Goal: Task Accomplishment & Management: Complete application form

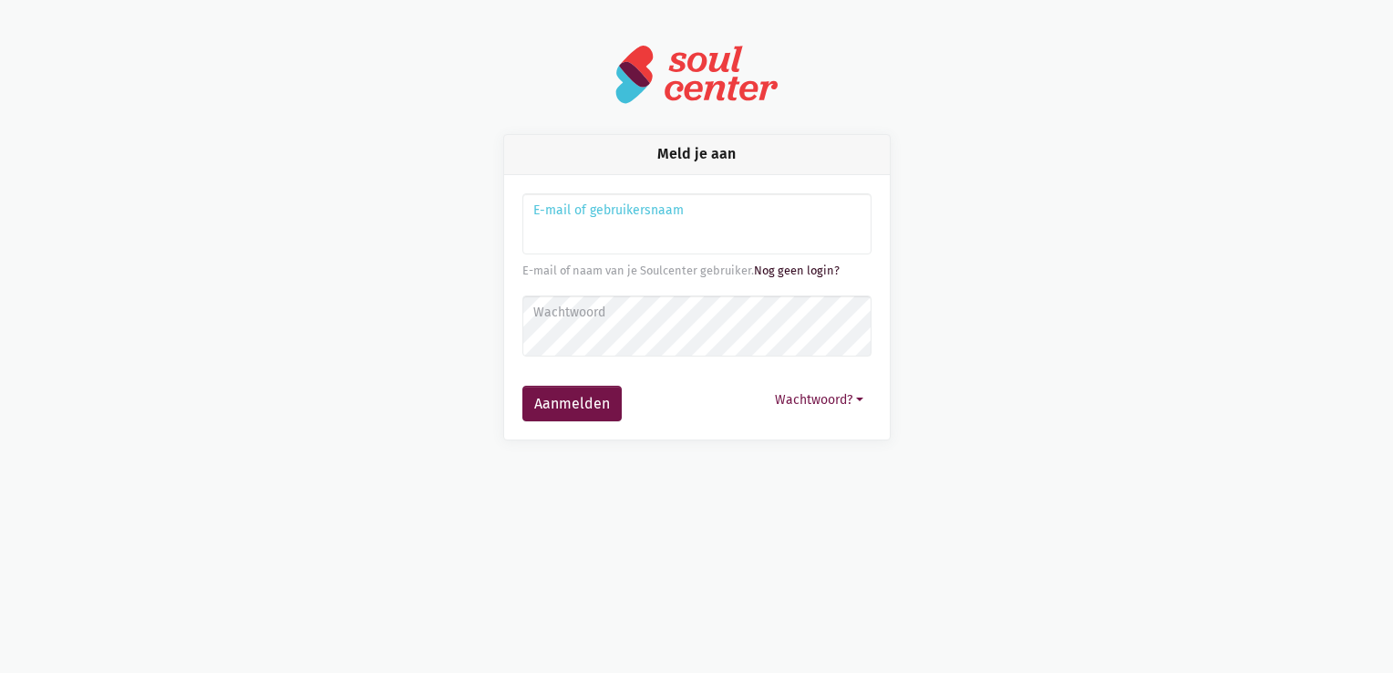
click at [822, 268] on link "Nog geen login?" at bounding box center [797, 271] width 86 height 14
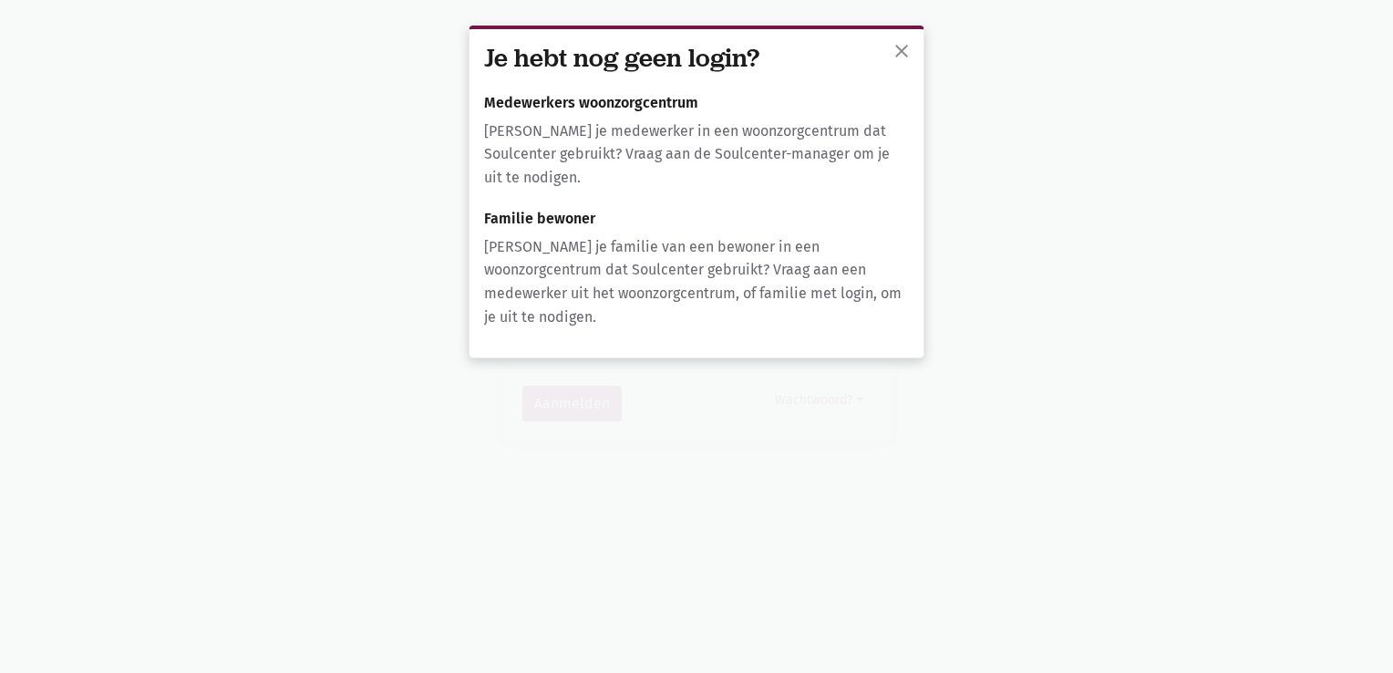
click at [626, 90] on div "Je hebt nog geen login? Medewerkers woonzorgcentrum Ben je medewerker in een wo…" at bounding box center [697, 193] width 454 height 328
drag, startPoint x: 626, startPoint y: 104, endPoint x: 652, endPoint y: 111, distance: 26.6
click at [626, 105] on h6 "Medewerkers woonzorgcentrum" at bounding box center [696, 103] width 425 height 16
click at [630, 76] on div "Je hebt nog geen login? Medewerkers woonzorgcentrum Ben je medewerker in een wo…" at bounding box center [697, 193] width 454 height 328
click at [602, 99] on h6 "Medewerkers woonzorgcentrum" at bounding box center [696, 103] width 425 height 16
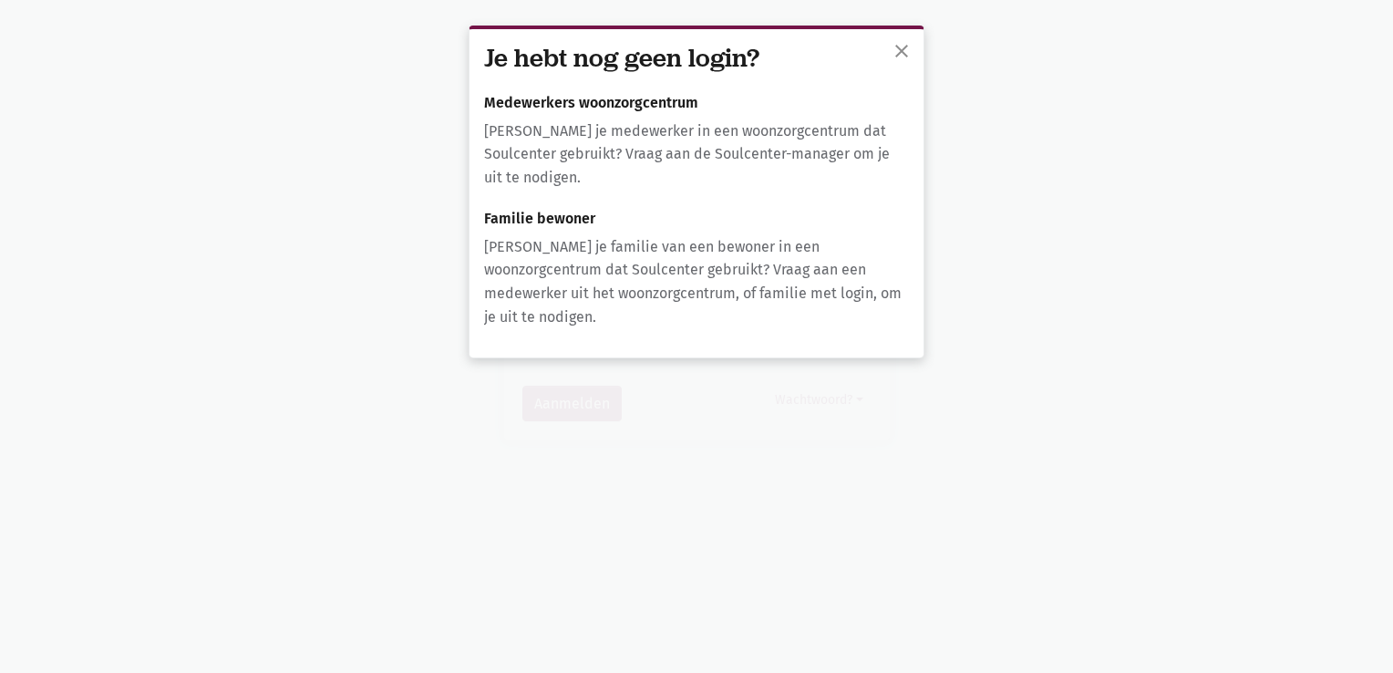
click at [592, 151] on p "[PERSON_NAME] je medewerker in een woonzorgcentrum dat Soulcenter gebruikt? Vra…" at bounding box center [696, 154] width 425 height 70
click at [904, 53] on span "close" at bounding box center [902, 51] width 22 height 22
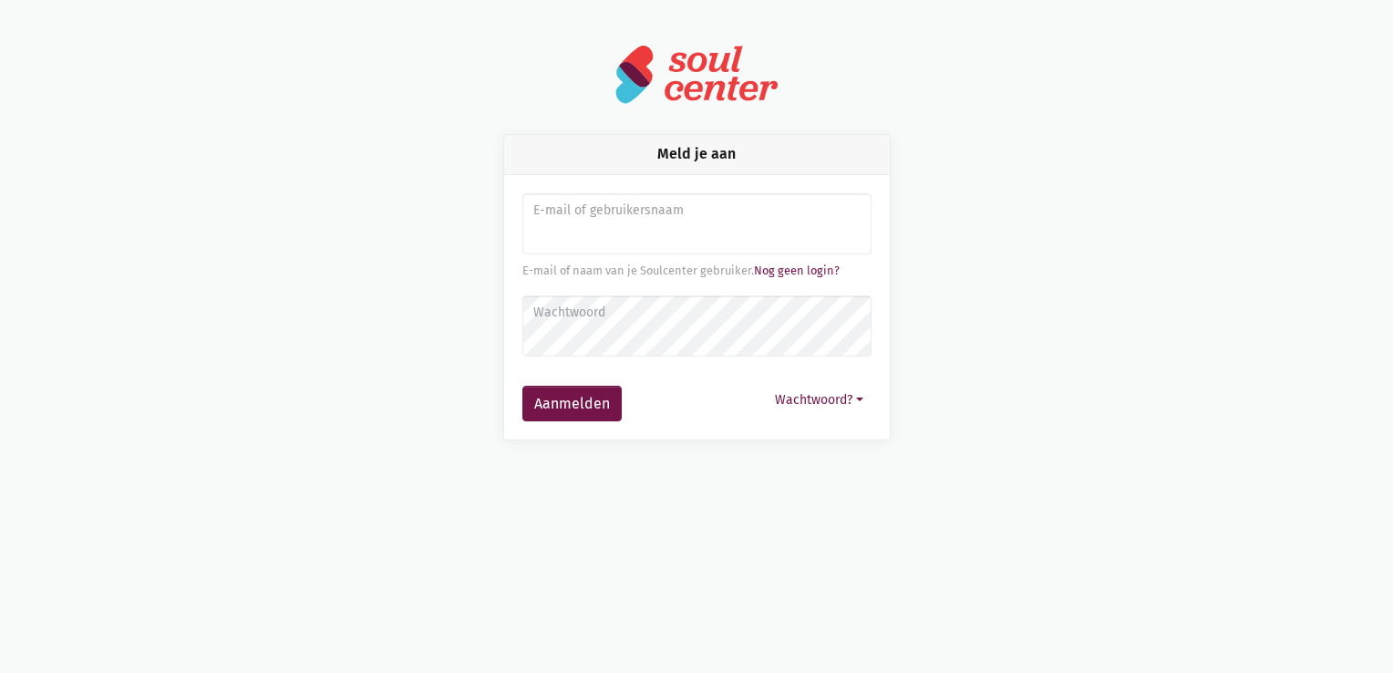
click at [705, 64] on img at bounding box center [697, 74] width 164 height 61
click at [642, 100] on img at bounding box center [697, 74] width 164 height 61
click at [634, 74] on img at bounding box center [697, 74] width 164 height 61
click at [733, 114] on div "Meld je aan E-mail of gebruikersnaam E-mail of naam van je Soulcenter gebruiker…" at bounding box center [696, 242] width 1039 height 397
click at [707, 155] on div "Meld je aan" at bounding box center [697, 154] width 386 height 39
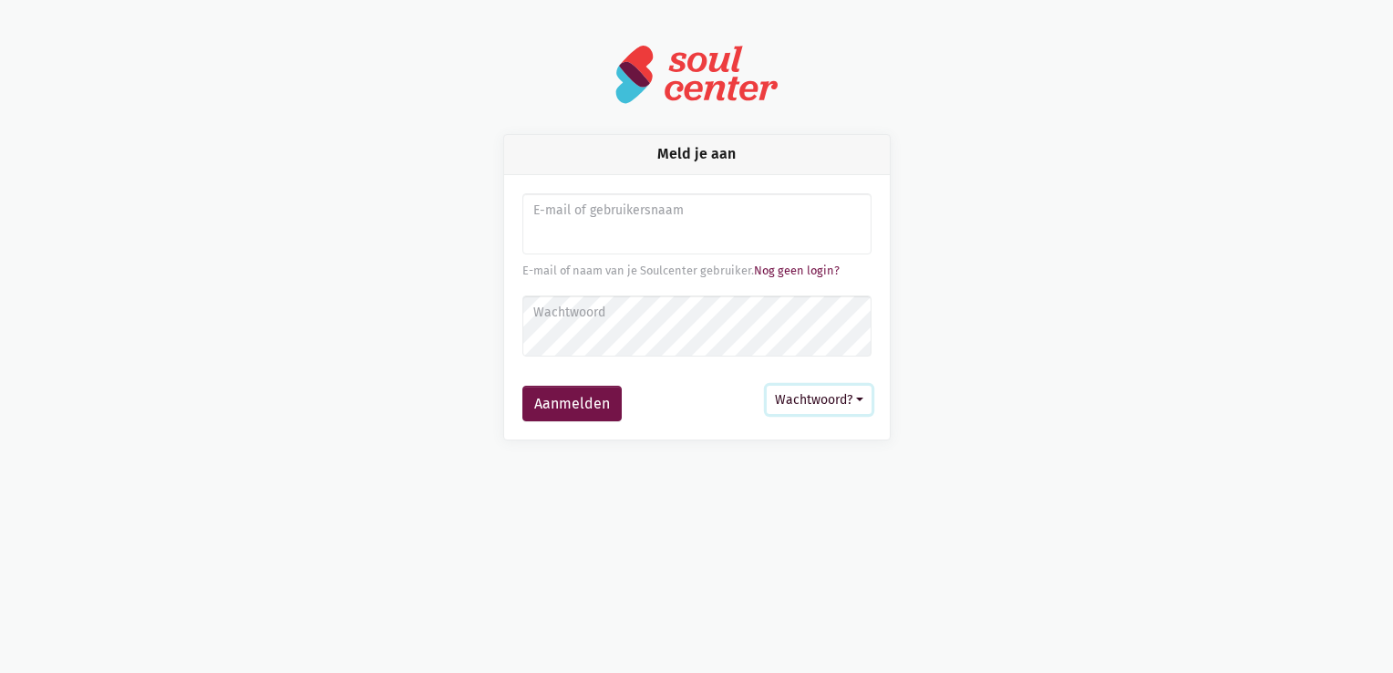
click at [832, 398] on button "Wachtwoord?" at bounding box center [819, 400] width 105 height 28
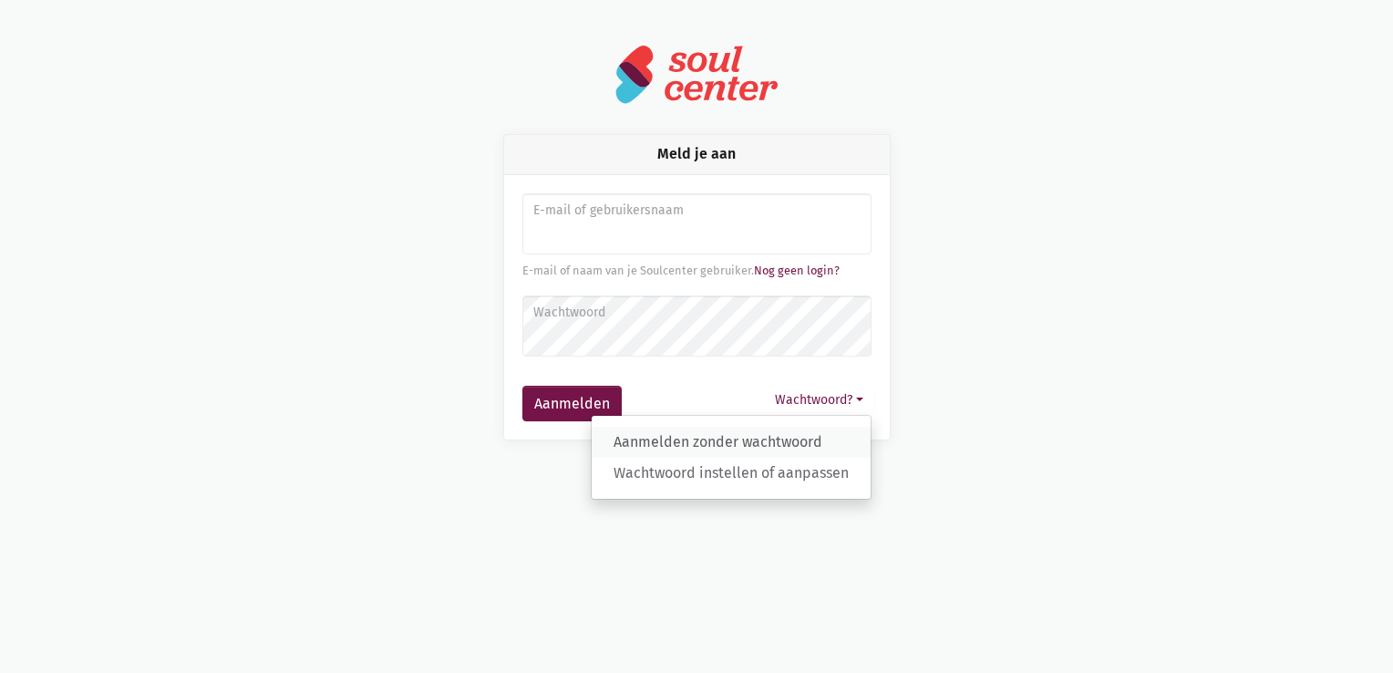
click at [822, 434] on link "Aanmelden zonder wachtwoord" at bounding box center [731, 442] width 279 height 31
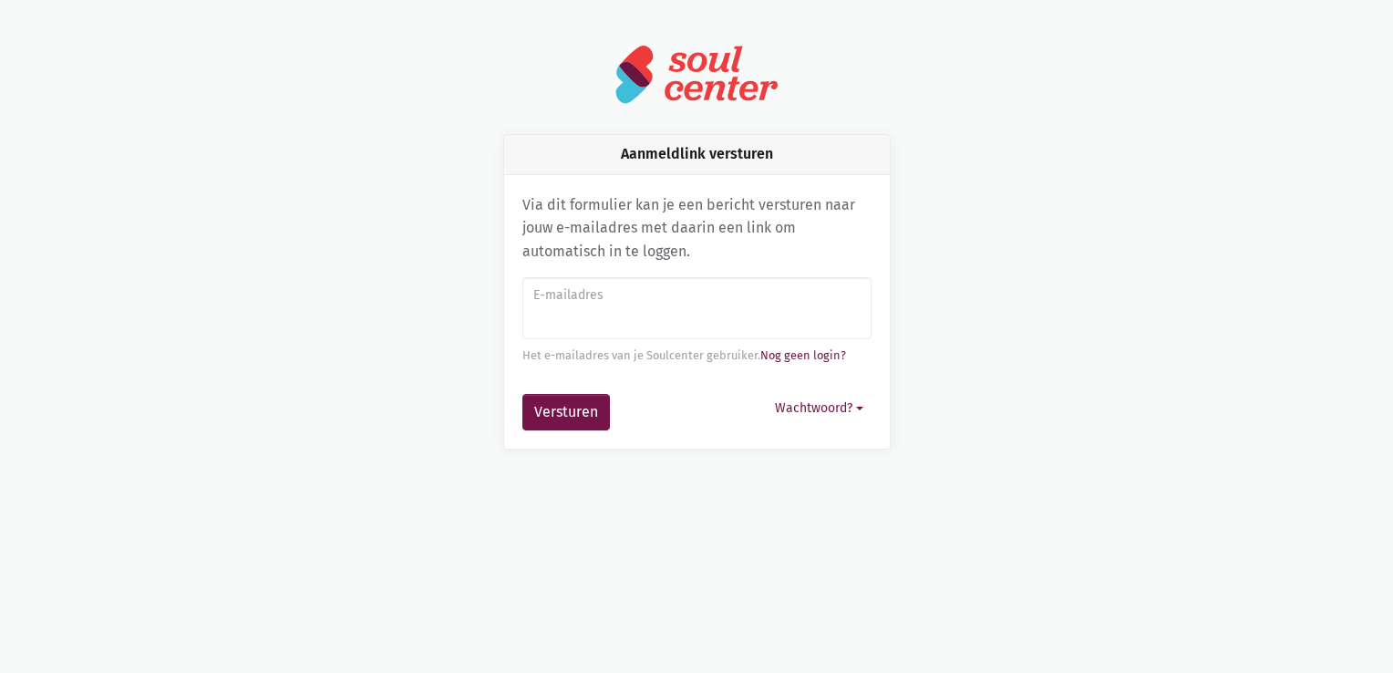
click at [589, 327] on input "E-mailadres" at bounding box center [696, 308] width 349 height 62
type input "[PERSON_NAME][EMAIL_ADDRESS][DOMAIN_NAME]"
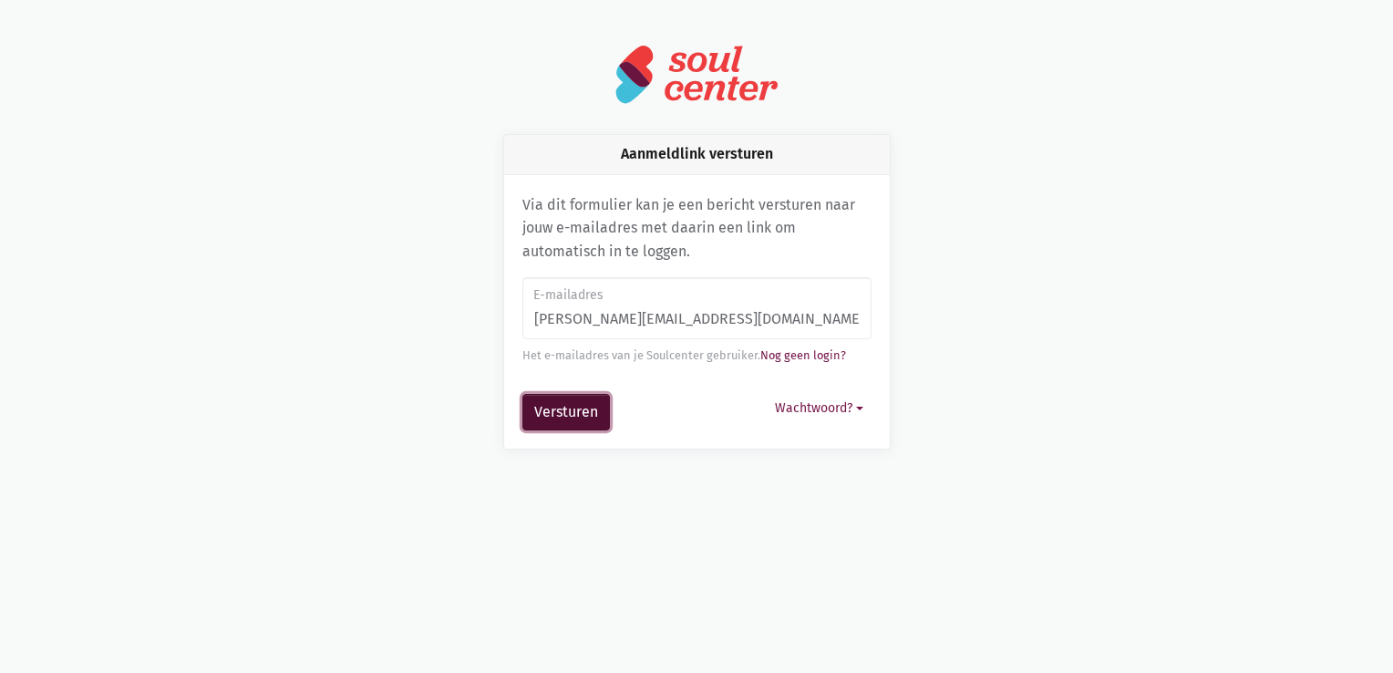
click at [591, 412] on button "Versturen" at bounding box center [566, 412] width 88 height 36
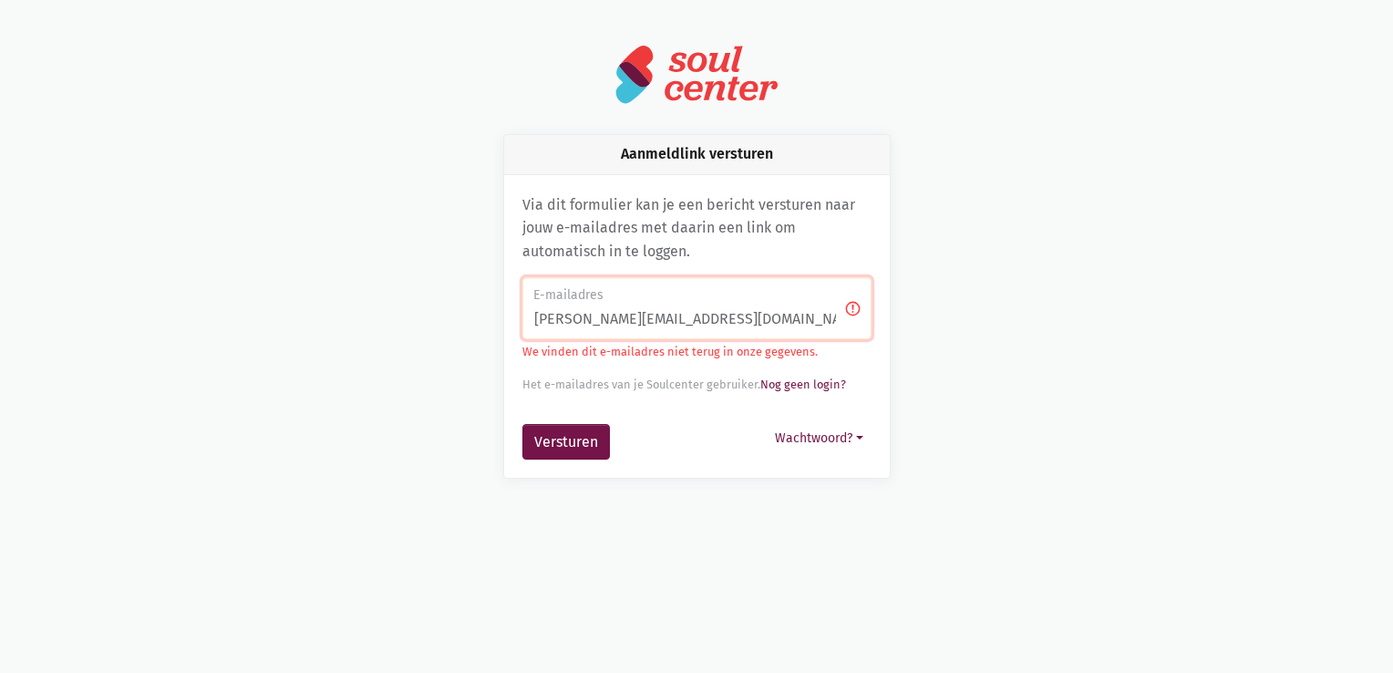
drag, startPoint x: 671, startPoint y: 155, endPoint x: 656, endPoint y: 85, distance: 71.7
click at [670, 155] on div "Aanmeldlink versturen" at bounding box center [697, 154] width 386 height 39
click at [656, 78] on img at bounding box center [697, 74] width 164 height 61
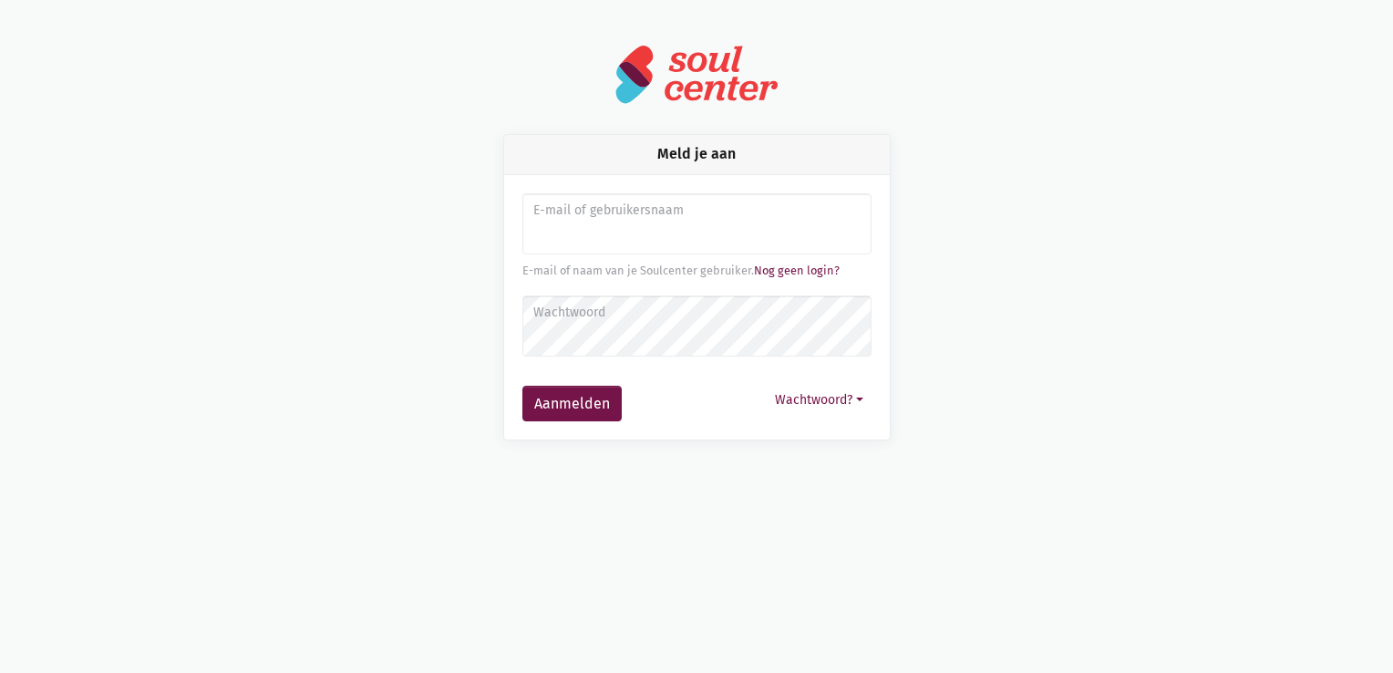
click at [629, 78] on img at bounding box center [697, 74] width 164 height 61
click at [795, 272] on link "Nog geen login?" at bounding box center [797, 271] width 86 height 14
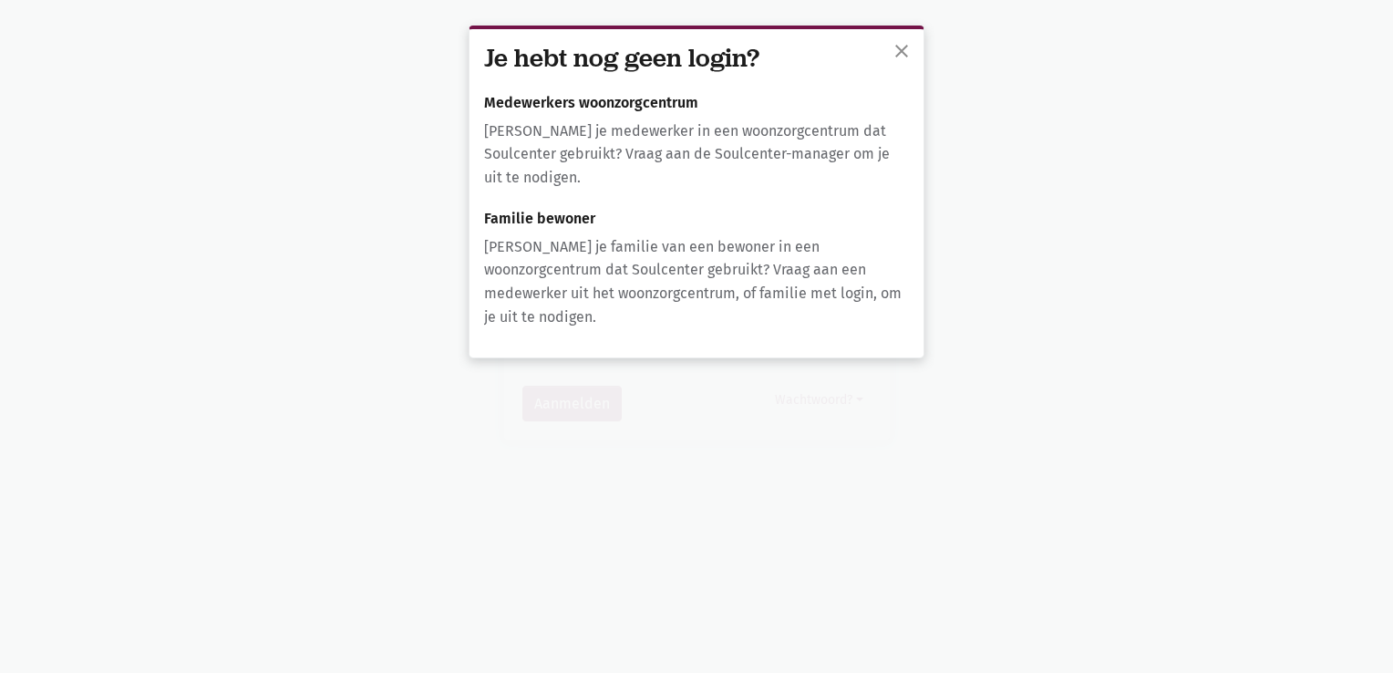
click at [569, 125] on p "[PERSON_NAME] je medewerker in een woonzorgcentrum dat Soulcenter gebruikt? Vra…" at bounding box center [696, 154] width 425 height 70
drag, startPoint x: 638, startPoint y: 156, endPoint x: 764, endPoint y: 156, distance: 125.8
click at [764, 156] on p "[PERSON_NAME] je medewerker in een woonzorgcentrum dat Soulcenter gebruikt? Vra…" at bounding box center [696, 154] width 425 height 70
drag, startPoint x: 764, startPoint y: 156, endPoint x: 686, endPoint y: 181, distance: 82.2
click at [686, 181] on p "[PERSON_NAME] je medewerker in een woonzorgcentrum dat Soulcenter gebruikt? Vra…" at bounding box center [696, 154] width 425 height 70
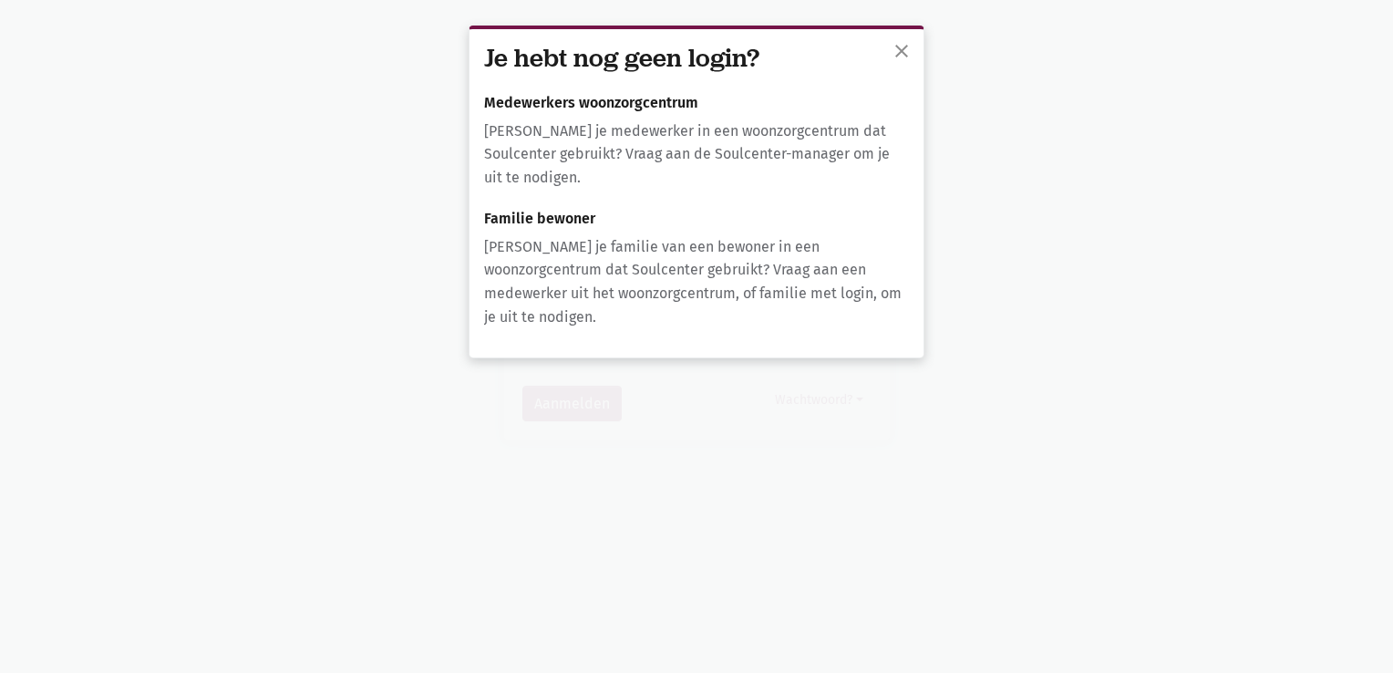
click at [576, 179] on p "[PERSON_NAME] je medewerker in een woonzorgcentrum dat Soulcenter gebruikt? Vra…" at bounding box center [696, 154] width 425 height 70
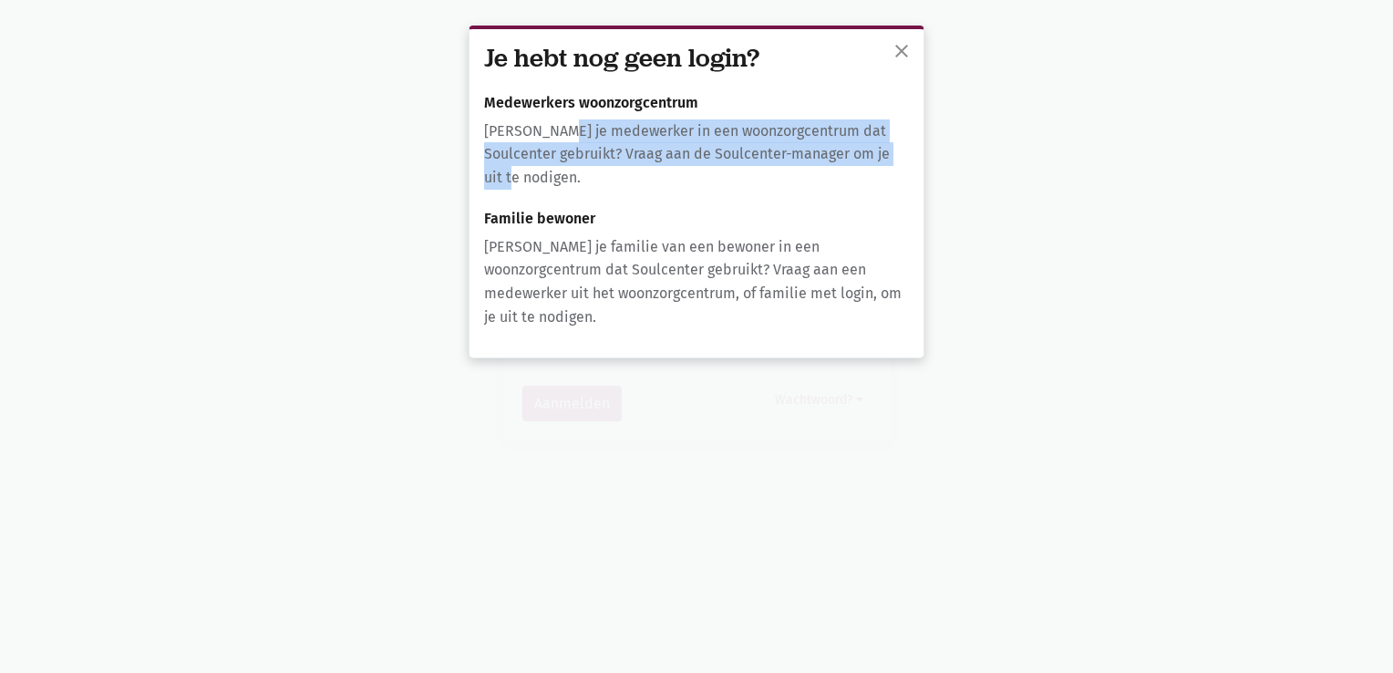
drag, startPoint x: 576, startPoint y: 169, endPoint x: 565, endPoint y: 129, distance: 40.7
click at [565, 129] on p "[PERSON_NAME] je medewerker in een woonzorgcentrum dat Soulcenter gebruikt? Vra…" at bounding box center [696, 154] width 425 height 70
drag, startPoint x: 565, startPoint y: 129, endPoint x: 567, endPoint y: 175, distance: 45.6
click at [567, 175] on p "[PERSON_NAME] je medewerker in een woonzorgcentrum dat Soulcenter gebruikt? Vra…" at bounding box center [696, 154] width 425 height 70
click at [570, 171] on p "[PERSON_NAME] je medewerker in een woonzorgcentrum dat Soulcenter gebruikt? Vra…" at bounding box center [696, 154] width 425 height 70
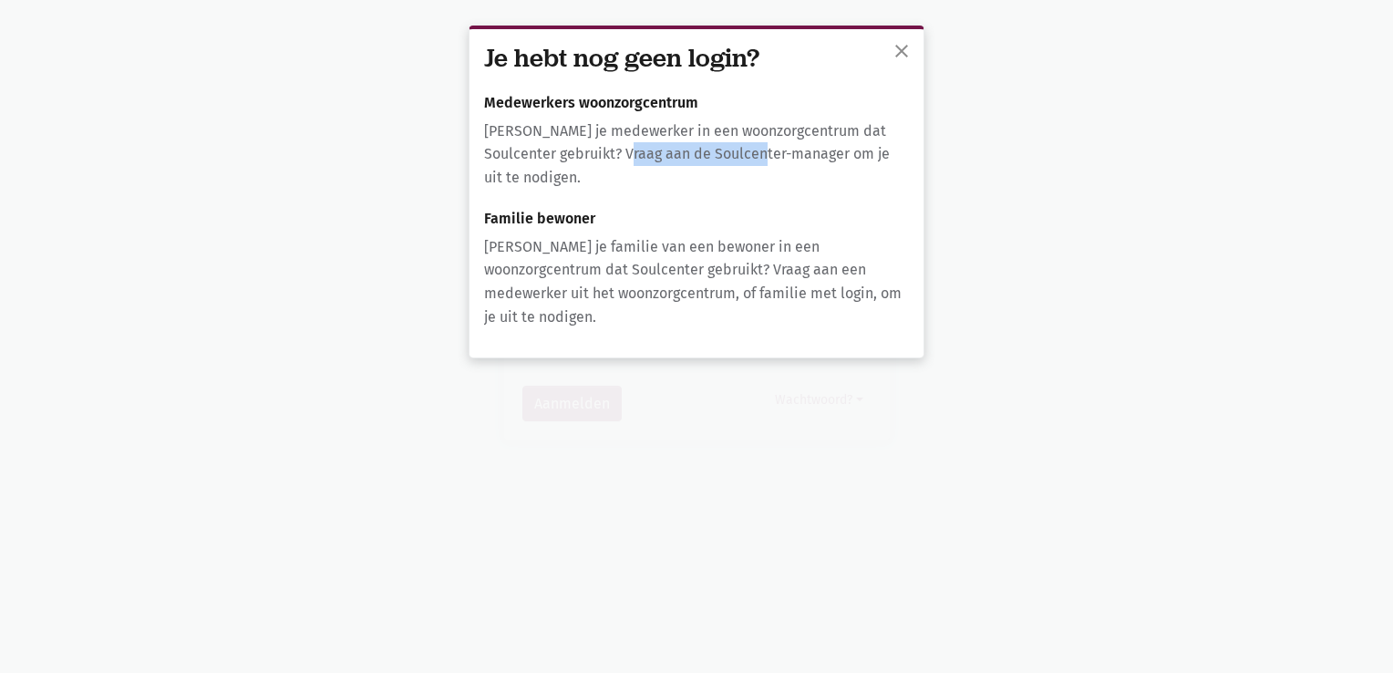
drag, startPoint x: 626, startPoint y: 154, endPoint x: 763, endPoint y: 152, distance: 136.8
click at [763, 152] on p "[PERSON_NAME] je medewerker in een woonzorgcentrum dat Soulcenter gebruikt? Vra…" at bounding box center [696, 154] width 425 height 70
drag, startPoint x: 763, startPoint y: 152, endPoint x: 718, endPoint y: 188, distance: 57.1
click at [718, 188] on p "[PERSON_NAME] je medewerker in een woonzorgcentrum dat Soulcenter gebruikt? Vra…" at bounding box center [696, 154] width 425 height 70
click at [901, 47] on span "close" at bounding box center [902, 51] width 22 height 22
